Goal: Use online tool/utility

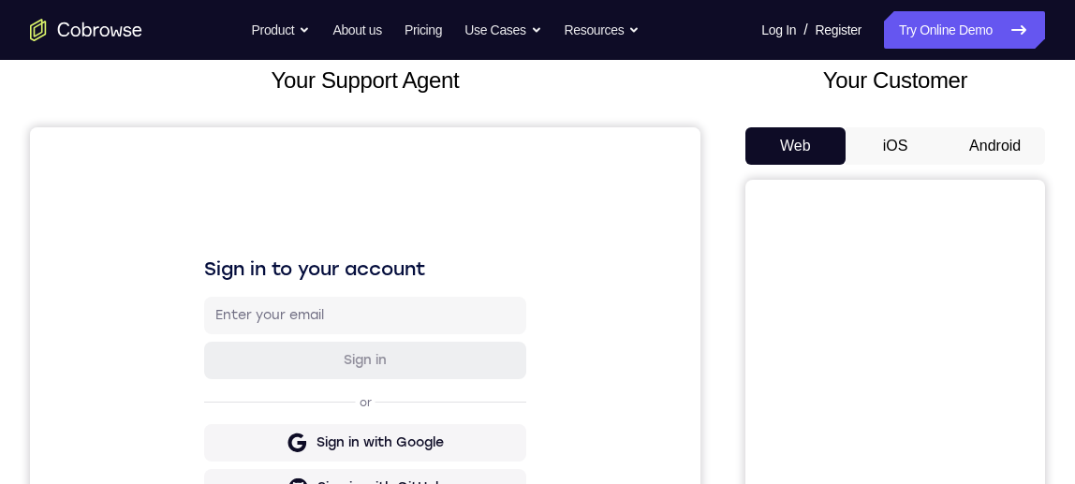
click at [780, 93] on h2 "Your Customer" at bounding box center [895, 81] width 300 height 34
click at [1000, 153] on button "Android" at bounding box center [995, 145] width 100 height 37
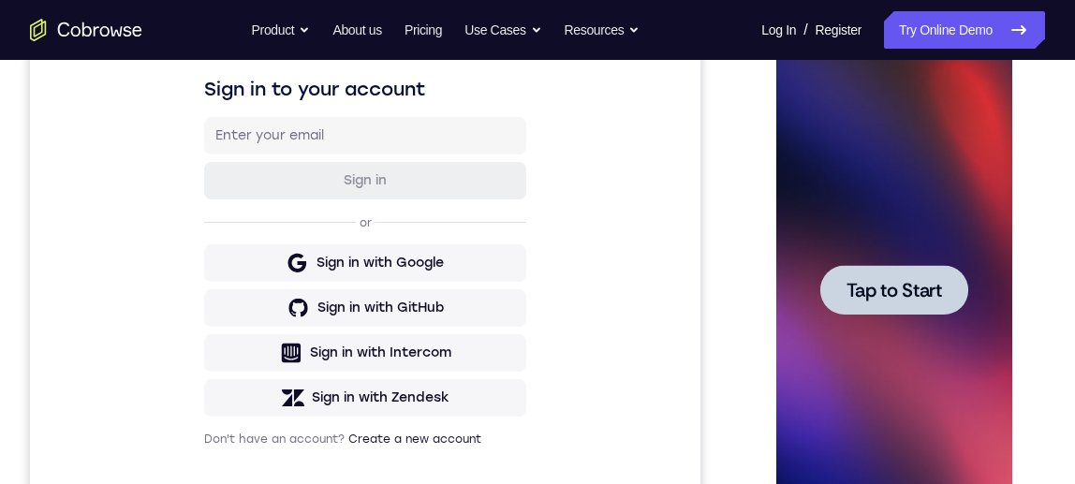
click at [916, 281] on span "Tap to Start" at bounding box center [892, 290] width 95 height 19
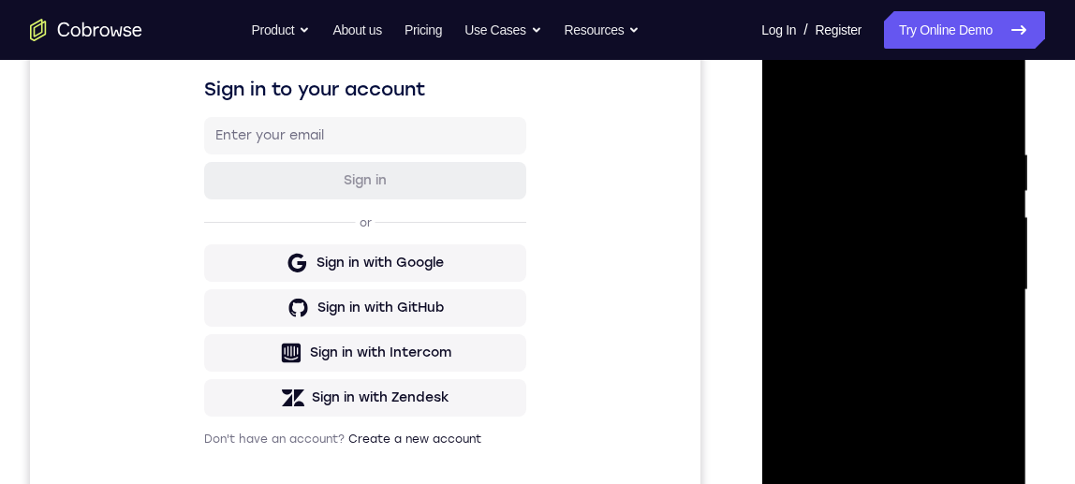
scroll to position [448, 0]
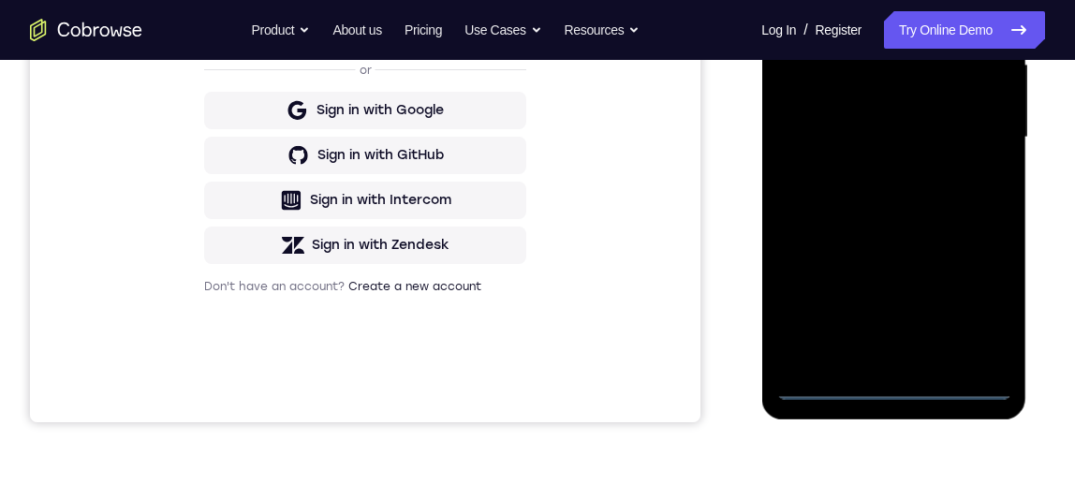
click at [898, 389] on div at bounding box center [893, 137] width 236 height 524
click at [983, 289] on div at bounding box center [893, 137] width 236 height 524
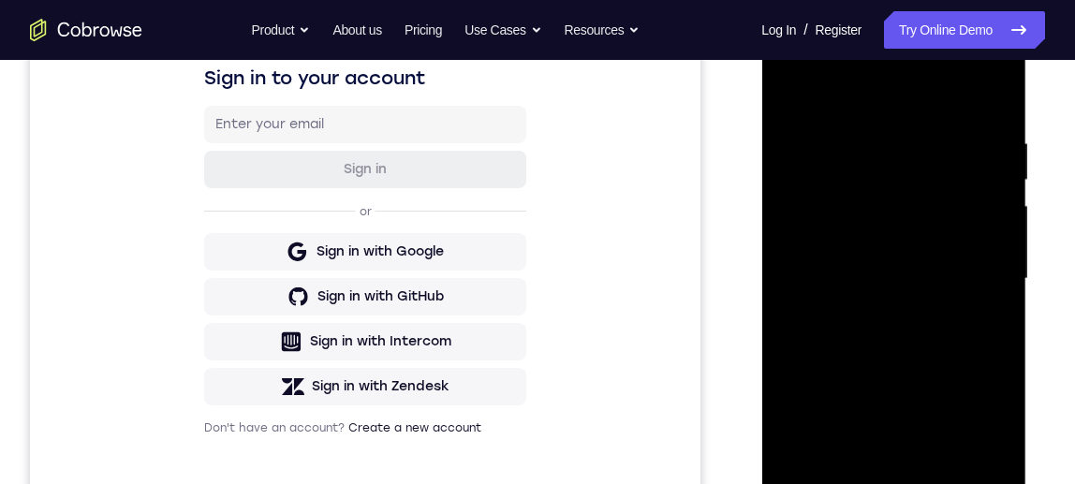
scroll to position [242, 0]
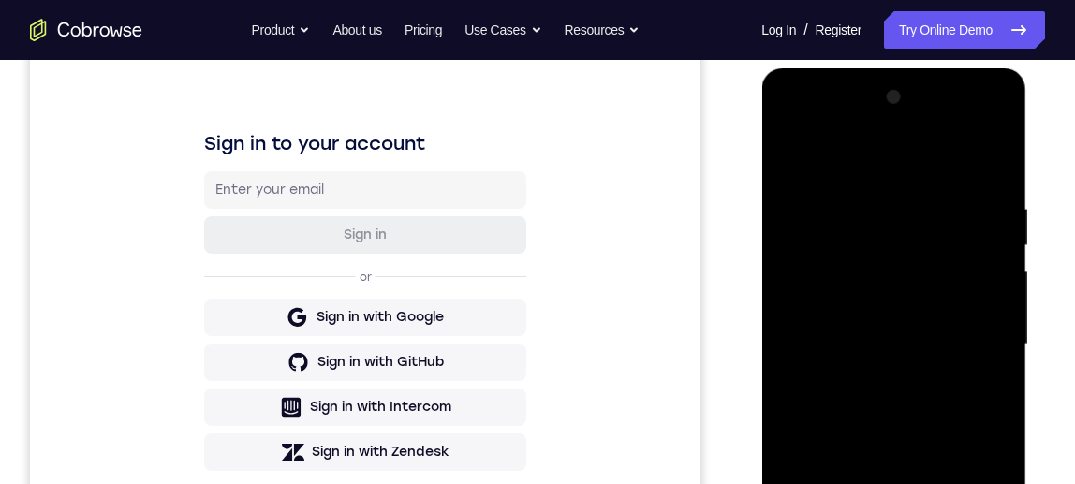
click at [882, 155] on div at bounding box center [893, 344] width 236 height 524
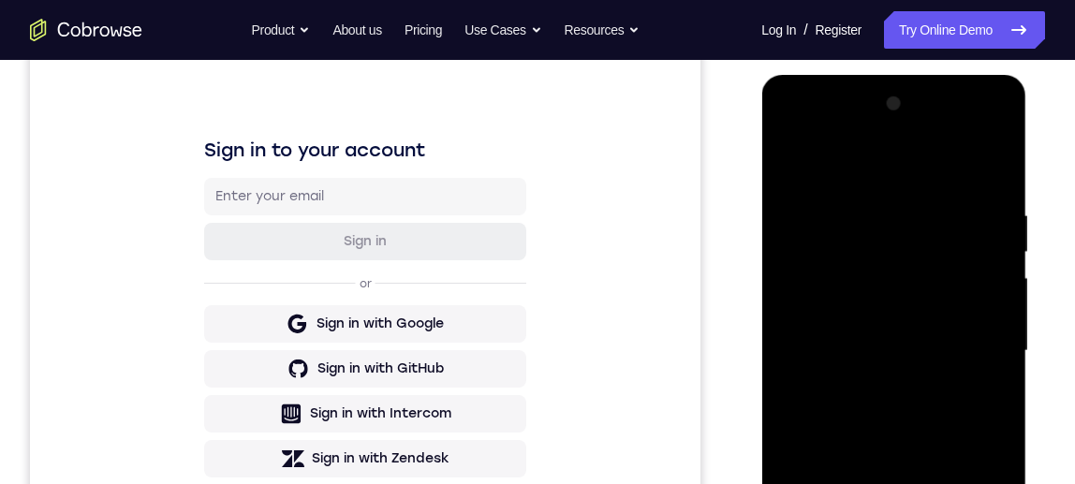
click at [968, 346] on div at bounding box center [893, 351] width 236 height 524
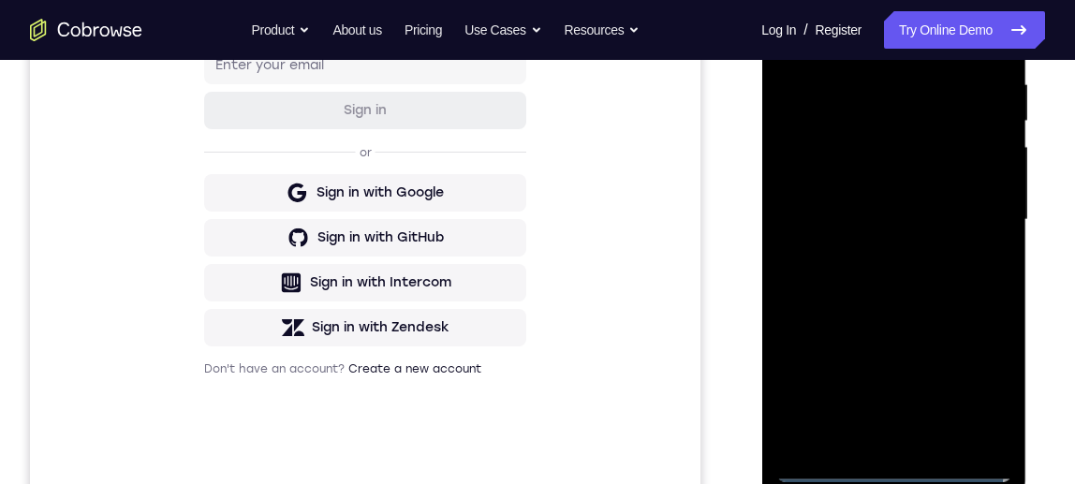
scroll to position [365, 0]
click at [876, 261] on div at bounding box center [893, 221] width 236 height 524
click at [887, 201] on div at bounding box center [893, 221] width 236 height 524
click at [873, 187] on div at bounding box center [893, 221] width 236 height 524
click at [902, 222] on div at bounding box center [893, 221] width 236 height 524
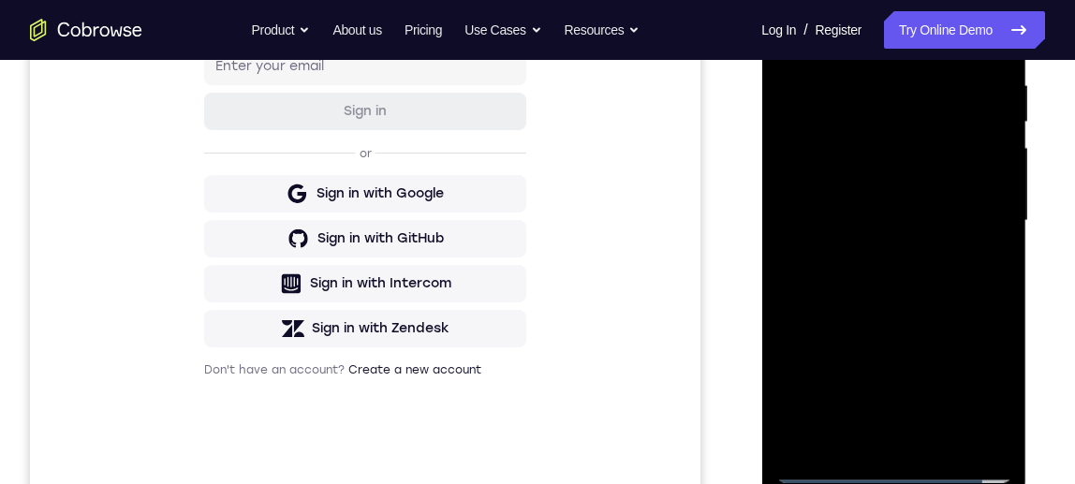
click at [901, 279] on div at bounding box center [893, 221] width 236 height 524
click at [897, 279] on div at bounding box center [893, 221] width 236 height 524
click at [920, 433] on div at bounding box center [893, 221] width 236 height 524
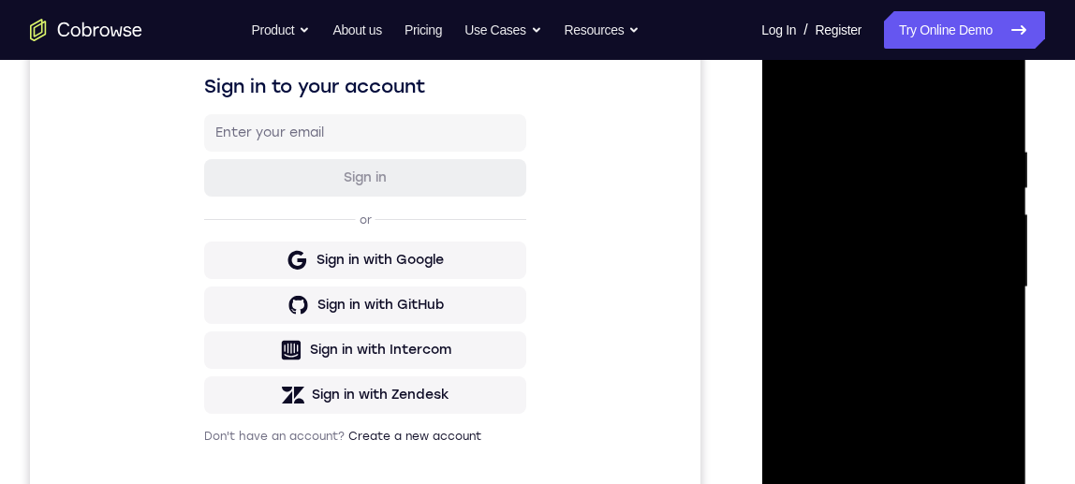
scroll to position [289, 0]
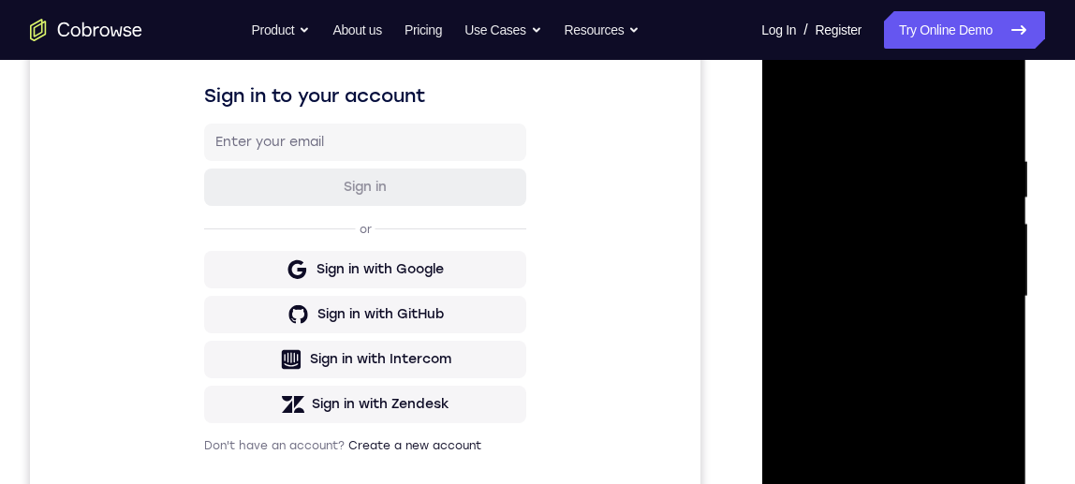
click at [981, 110] on div at bounding box center [893, 297] width 236 height 524
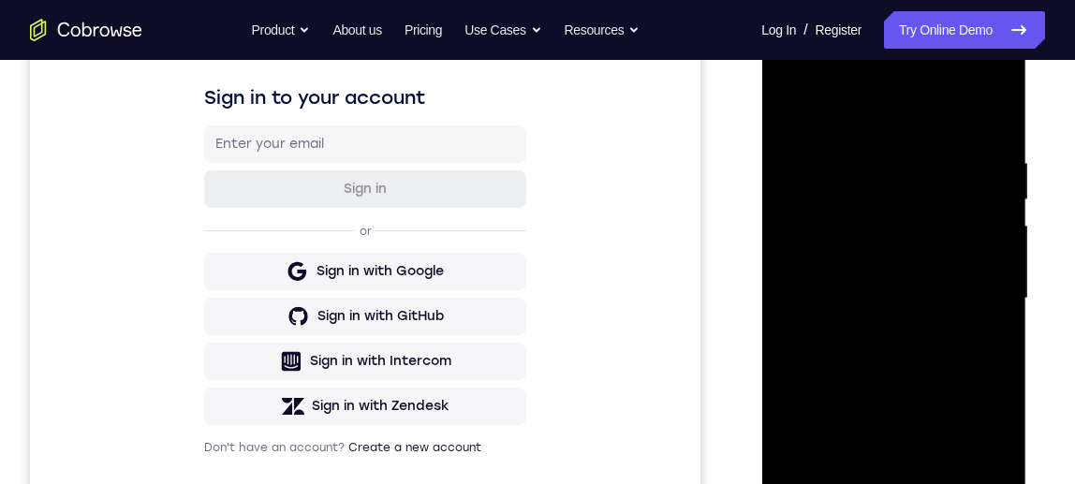
click at [785, 82] on div at bounding box center [893, 299] width 236 height 524
click at [813, 238] on div at bounding box center [893, 299] width 236 height 524
click at [904, 344] on div at bounding box center [893, 299] width 236 height 524
click at [876, 249] on div at bounding box center [893, 299] width 236 height 524
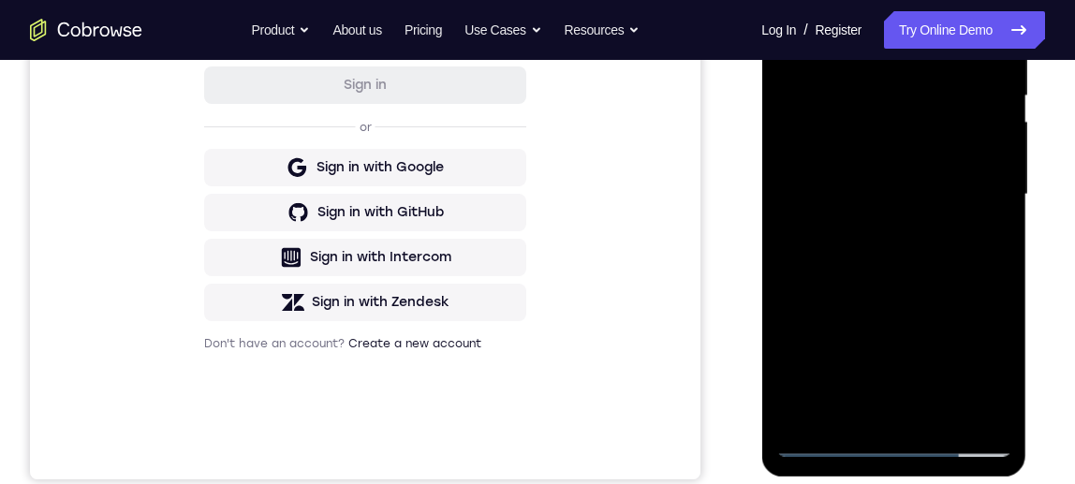
click at [882, 398] on div at bounding box center [893, 195] width 236 height 524
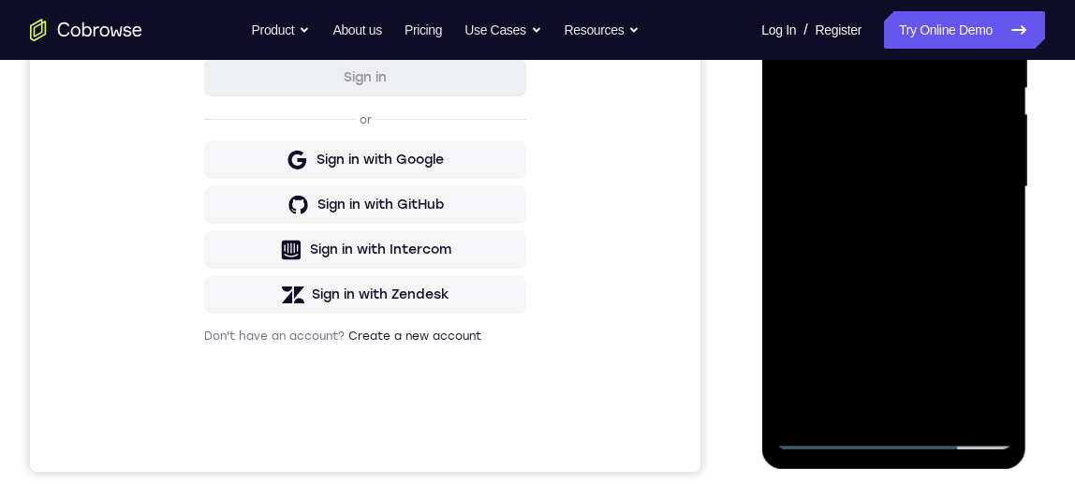
click at [901, 175] on div at bounding box center [893, 187] width 236 height 524
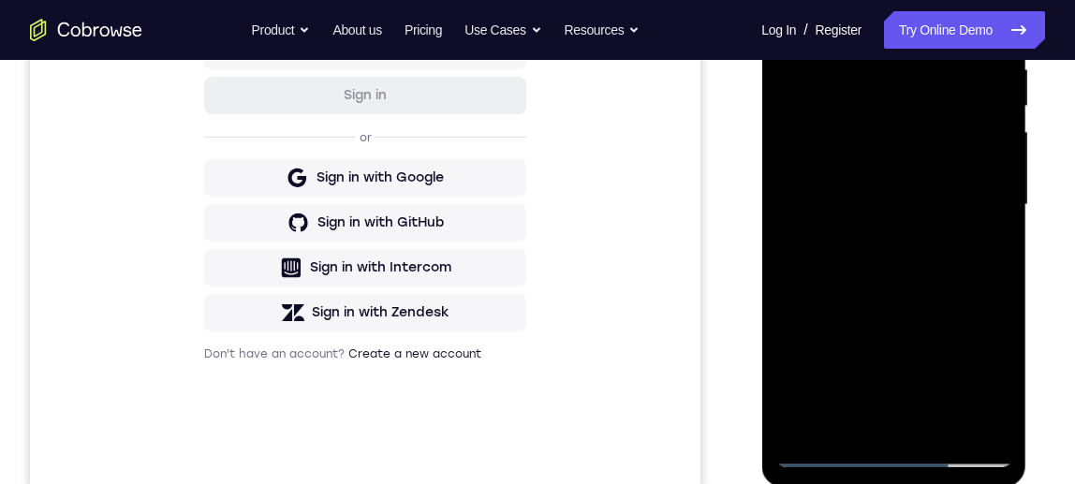
click at [885, 285] on div at bounding box center [893, 205] width 236 height 524
click at [933, 415] on div at bounding box center [893, 205] width 236 height 524
click at [914, 309] on div at bounding box center [893, 205] width 236 height 524
drag, startPoint x: 914, startPoint y: 309, endPoint x: 908, endPoint y: 205, distance: 104.1
click at [908, 205] on div at bounding box center [893, 205] width 236 height 524
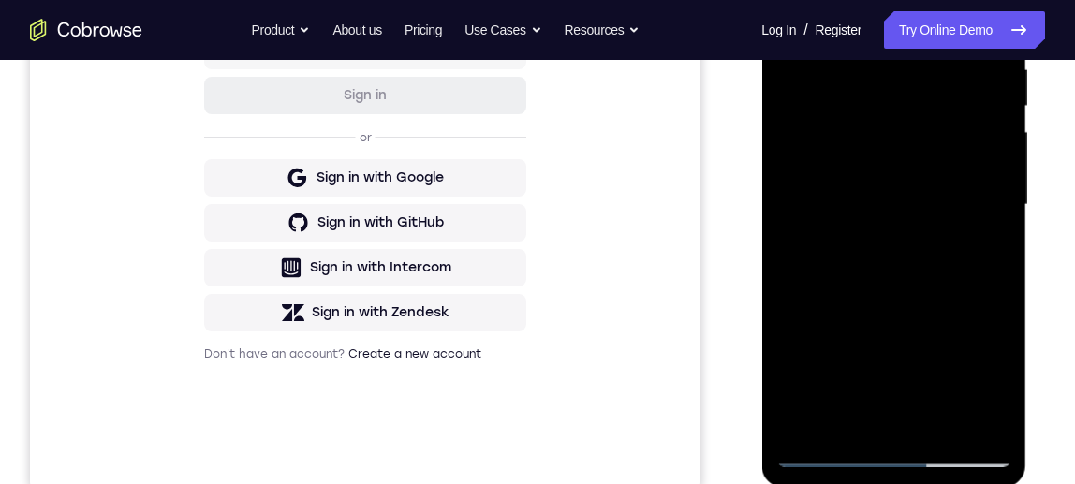
click at [920, 199] on div at bounding box center [893, 205] width 236 height 524
click at [950, 280] on div at bounding box center [893, 205] width 236 height 524
click at [963, 280] on div at bounding box center [893, 205] width 236 height 524
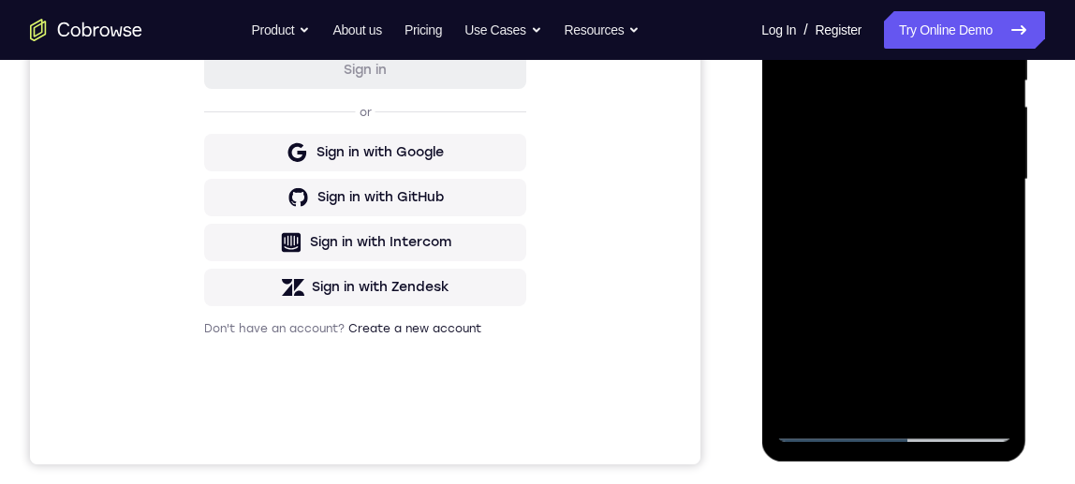
scroll to position [298, 0]
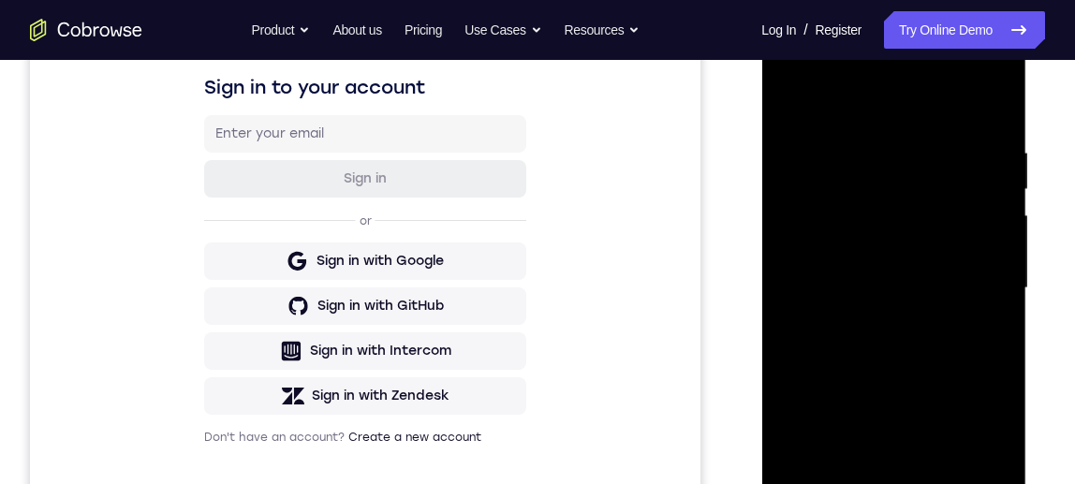
click at [970, 168] on div at bounding box center [893, 288] width 236 height 524
click at [967, 344] on div at bounding box center [893, 288] width 236 height 524
click at [979, 330] on div at bounding box center [893, 288] width 236 height 524
click at [787, 96] on div at bounding box center [893, 288] width 236 height 524
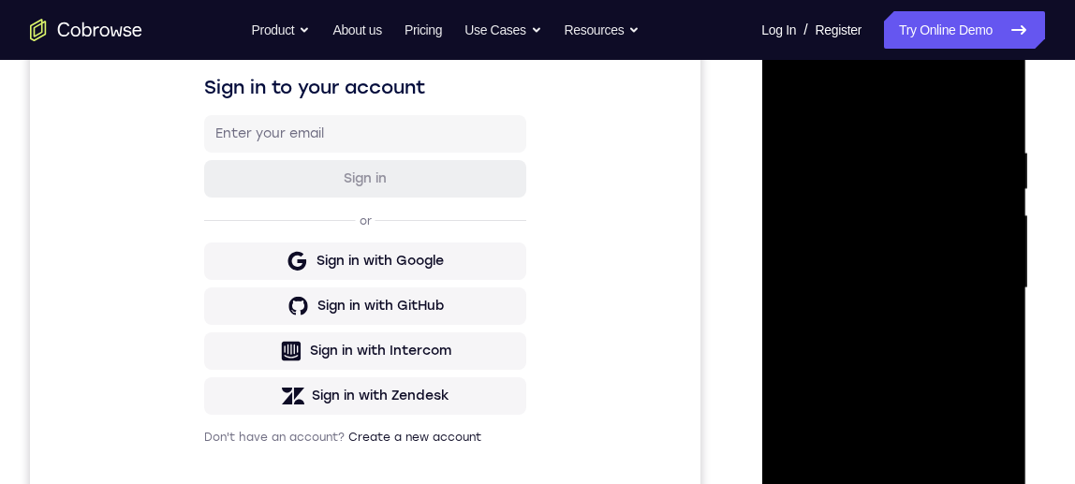
click at [864, 453] on div at bounding box center [893, 288] width 236 height 524
click at [790, 102] on div at bounding box center [893, 288] width 236 height 524
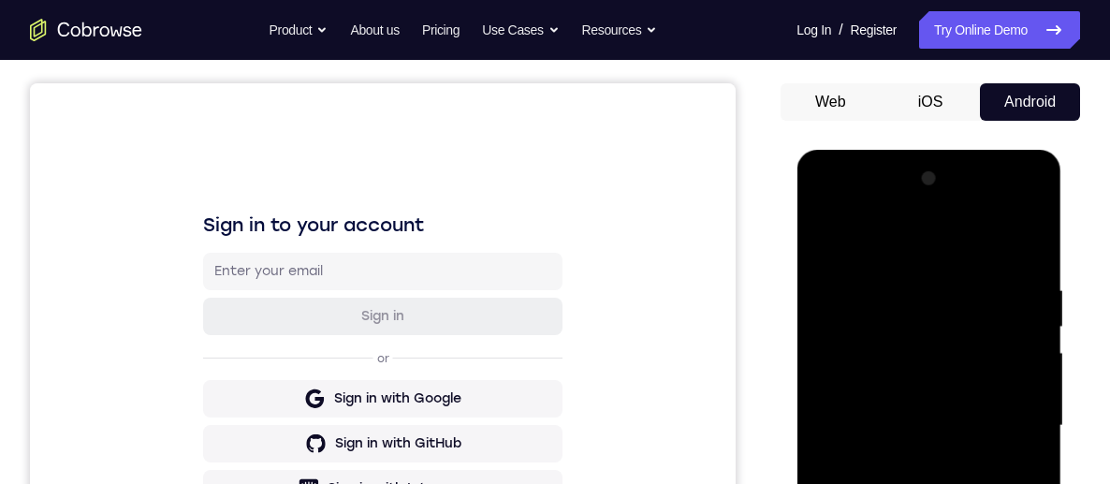
scroll to position [311, 0]
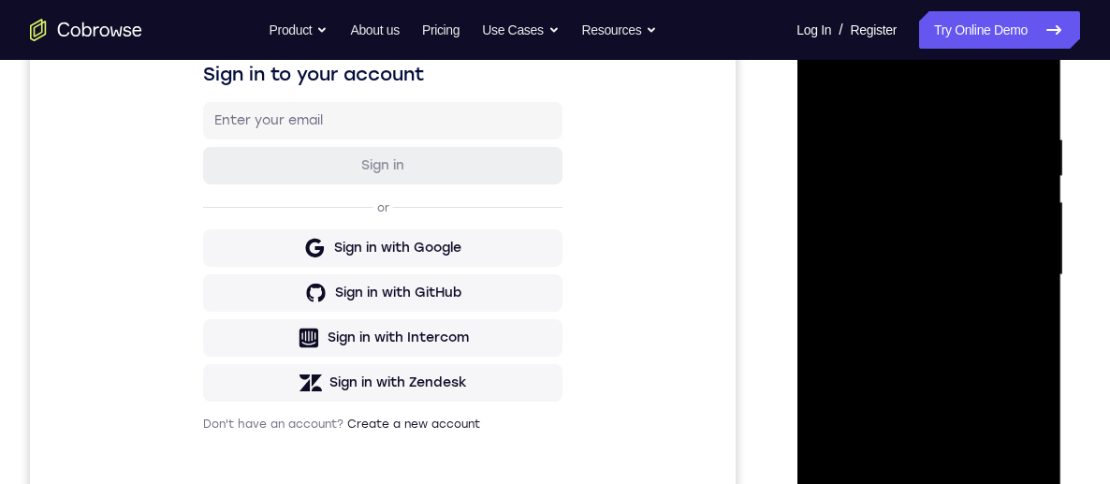
click at [946, 359] on div at bounding box center [929, 275] width 236 height 524
click at [1029, 458] on div at bounding box center [929, 275] width 236 height 524
click at [834, 89] on div at bounding box center [929, 275] width 236 height 524
click at [947, 353] on div at bounding box center [929, 275] width 236 height 524
click at [828, 90] on div at bounding box center [929, 275] width 236 height 524
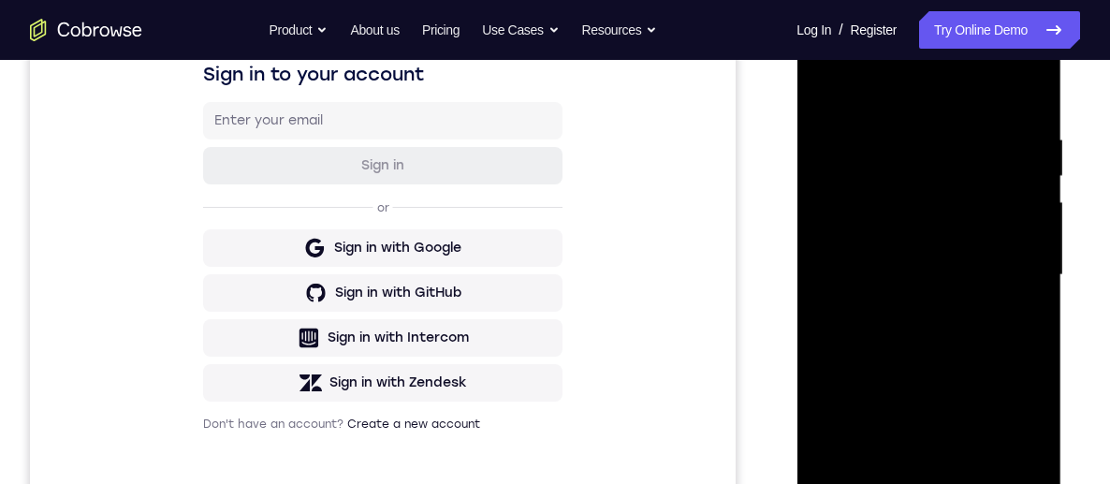
click at [945, 278] on div at bounding box center [929, 275] width 236 height 524
click at [834, 86] on div at bounding box center [929, 275] width 236 height 524
click at [967, 296] on div at bounding box center [929, 275] width 236 height 524
click at [995, 449] on div at bounding box center [929, 275] width 236 height 524
click at [1016, 459] on div at bounding box center [929, 275] width 236 height 524
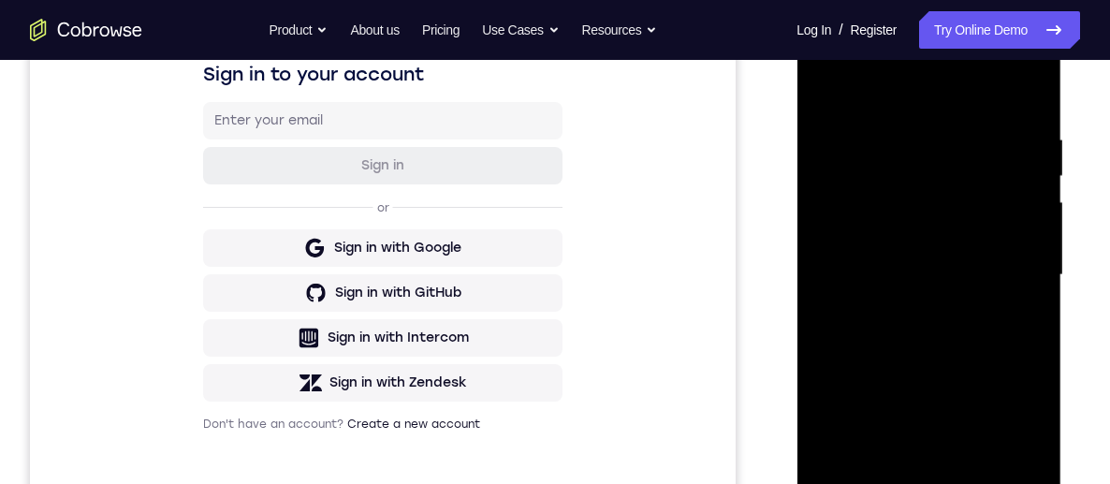
click at [829, 86] on div at bounding box center [929, 275] width 236 height 524
click at [959, 230] on div at bounding box center [929, 275] width 236 height 524
click at [821, 96] on div at bounding box center [929, 275] width 236 height 524
click at [968, 300] on div at bounding box center [929, 275] width 236 height 524
click at [827, 81] on div at bounding box center [929, 275] width 236 height 524
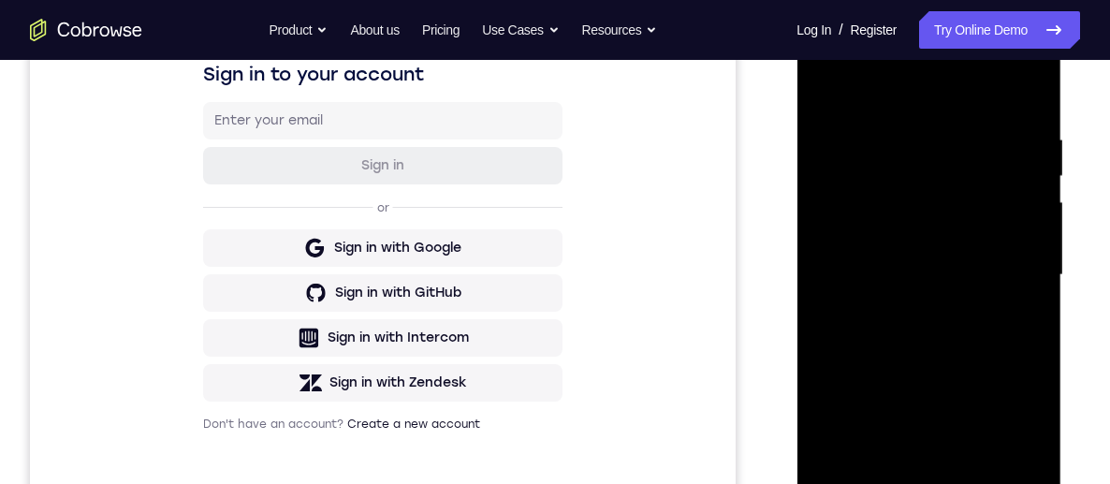
click at [948, 345] on div at bounding box center [929, 275] width 236 height 524
click at [837, 100] on div at bounding box center [929, 275] width 236 height 524
click at [947, 385] on div at bounding box center [929, 275] width 236 height 524
